Goal: Find specific page/section: Find specific page/section

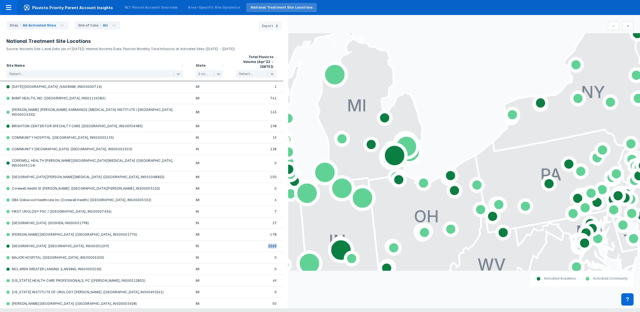
scroll to position [89, 0]
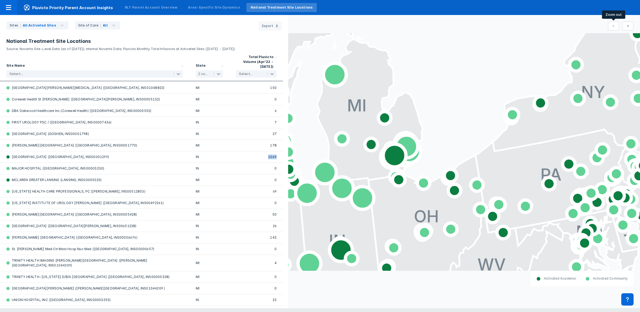
click at [612, 26] on button at bounding box center [613, 25] width 11 height 9
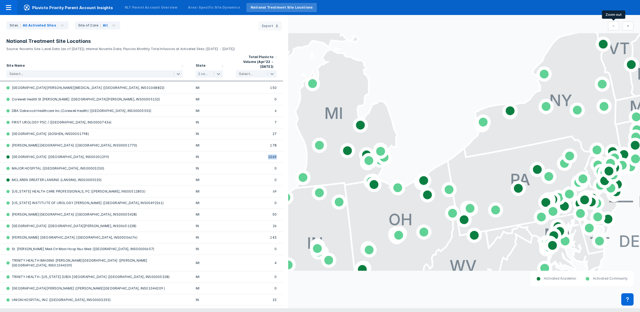
click at [612, 26] on button at bounding box center [613, 25] width 11 height 9
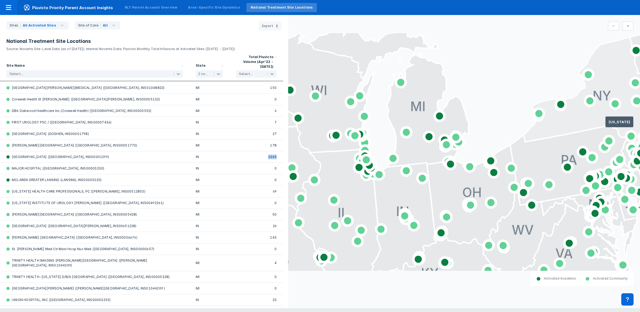
drag, startPoint x: 565, startPoint y: 132, endPoint x: 629, endPoint y: 114, distance: 65.7
click at [615, 26] on icon at bounding box center [614, 26] width 2 height 4
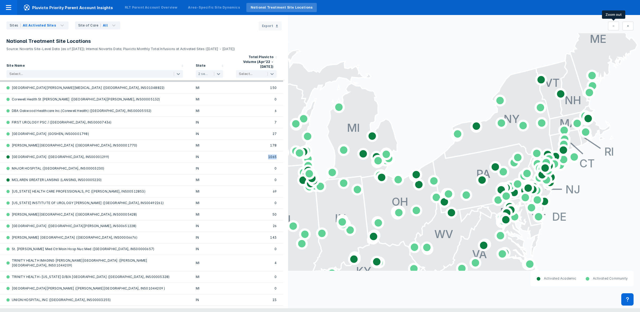
click at [615, 26] on icon at bounding box center [614, 26] width 2 height 4
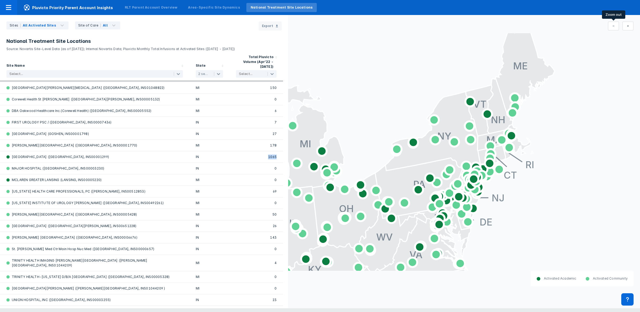
click at [615, 26] on icon at bounding box center [614, 26] width 2 height 4
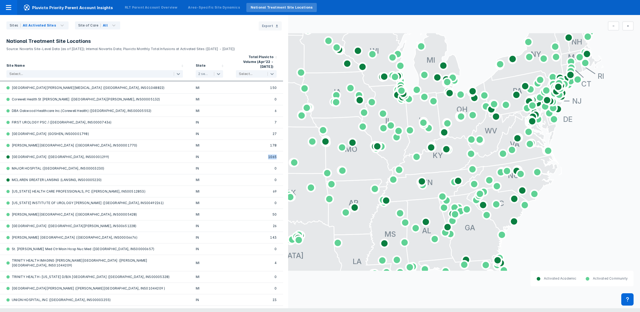
drag, startPoint x: 408, startPoint y: 204, endPoint x: 528, endPoint y: 153, distance: 130.8
click at [568, 119] on rect at bounding box center [464, 152] width 352 height 220
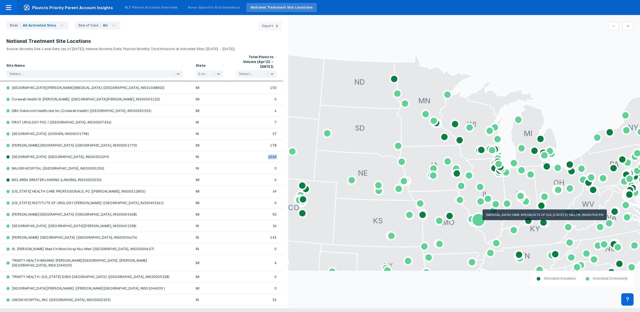
drag, startPoint x: 416, startPoint y: 159, endPoint x: 480, endPoint y: 216, distance: 86.3
click at [480, 216] on g "AL AK AZ AR CA CO CT DE FL [GEOGRAPHIC_DATA] HI ID IL IN [GEOGRAPHIC_DATA] [GEO…" at bounding box center [373, 210] width 687 height 427
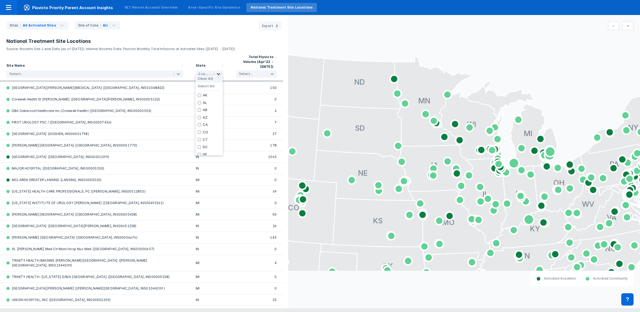
click at [219, 71] on icon at bounding box center [218, 73] width 5 height 5
click at [204, 77] on label "Clear All" at bounding box center [205, 79] width 15 height 4
checkbox input "false"
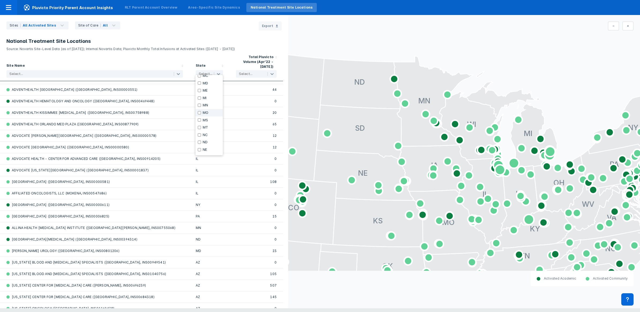
scroll to position [201, 0]
click at [200, 109] on input "checkbox" at bounding box center [199, 108] width 3 height 3
checkbox input "true"
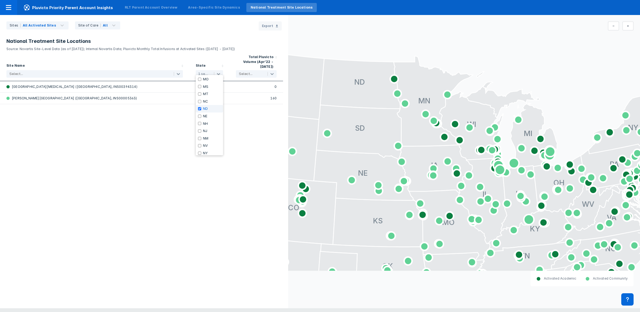
scroll to position [0, 0]
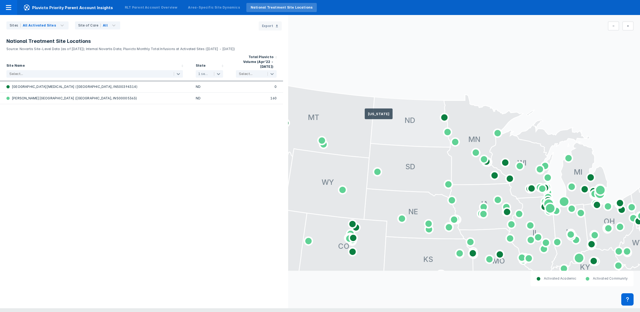
drag, startPoint x: 336, startPoint y: 96, endPoint x: 373, endPoint y: 125, distance: 46.9
click at [373, 125] on icon at bounding box center [411, 122] width 80 height 50
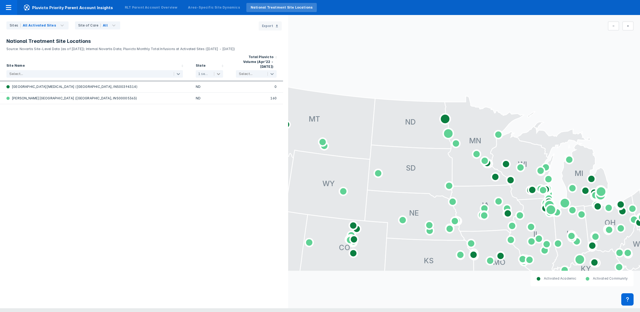
click at [218, 71] on icon at bounding box center [218, 73] width 5 height 5
click at [199, 140] on input "checkbox" at bounding box center [199, 138] width 3 height 3
checkbox input "true"
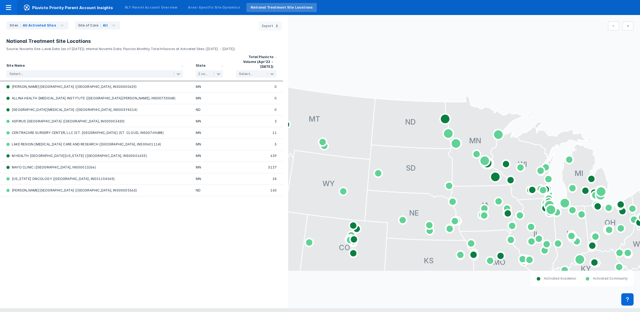
click at [155, 256] on div "Site Name Select... State 2 selected Total Pluvicto Volume (Apr’22 - [DATE]) Se…" at bounding box center [144, 179] width 288 height 257
